Goal: Task Accomplishment & Management: Complete application form

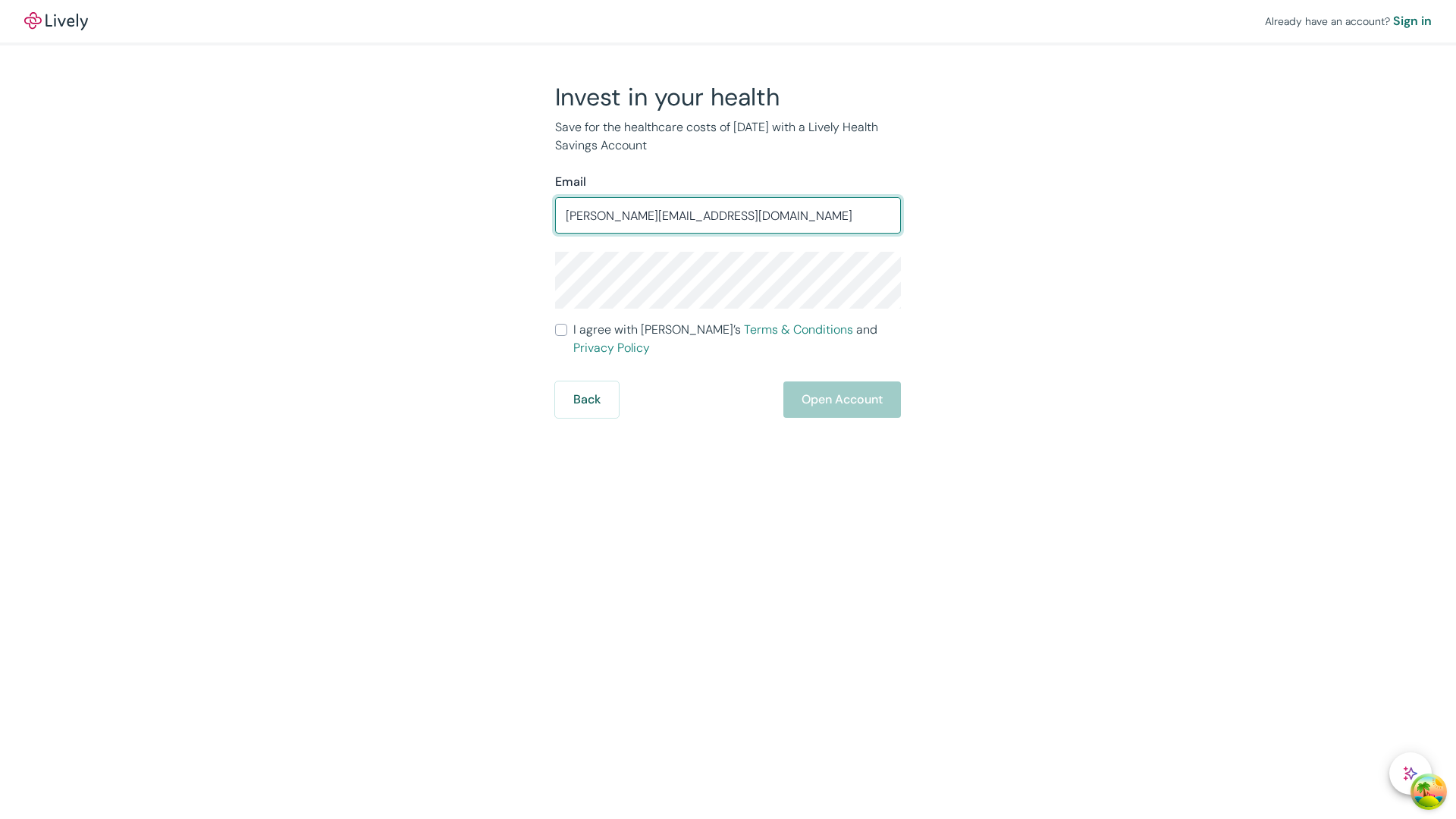
type input "[PERSON_NAME][EMAIL_ADDRESS][DOMAIN_NAME]"
click at [561, 336] on input "I agree with Lively’s Terms & Conditions and Privacy Policy" at bounding box center [561, 330] width 12 height 12
checkbox input "true"
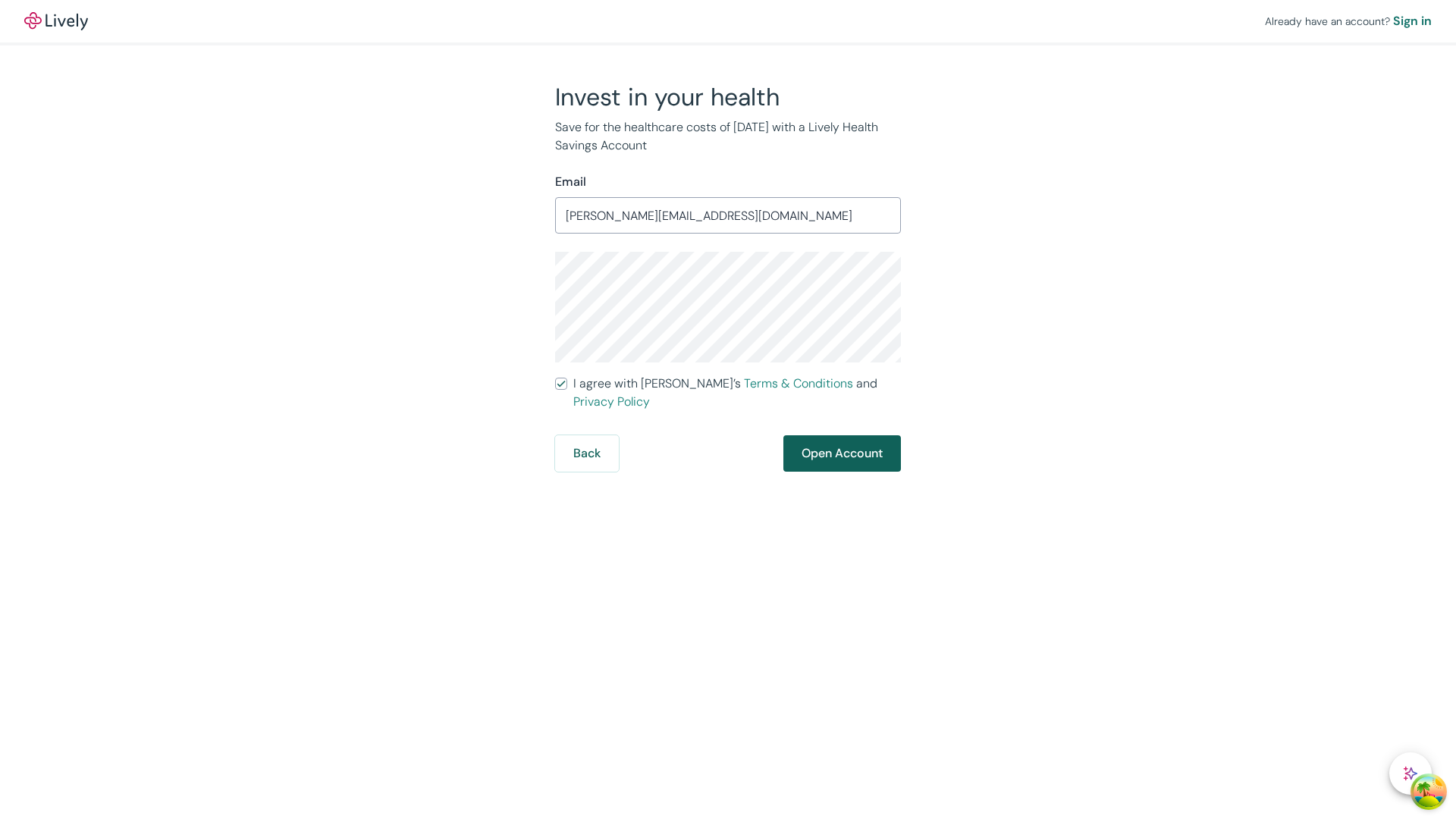
click at [841, 435] on button "Open Account" at bounding box center [842, 453] width 118 height 36
